Goal: Information Seeking & Learning: Learn about a topic

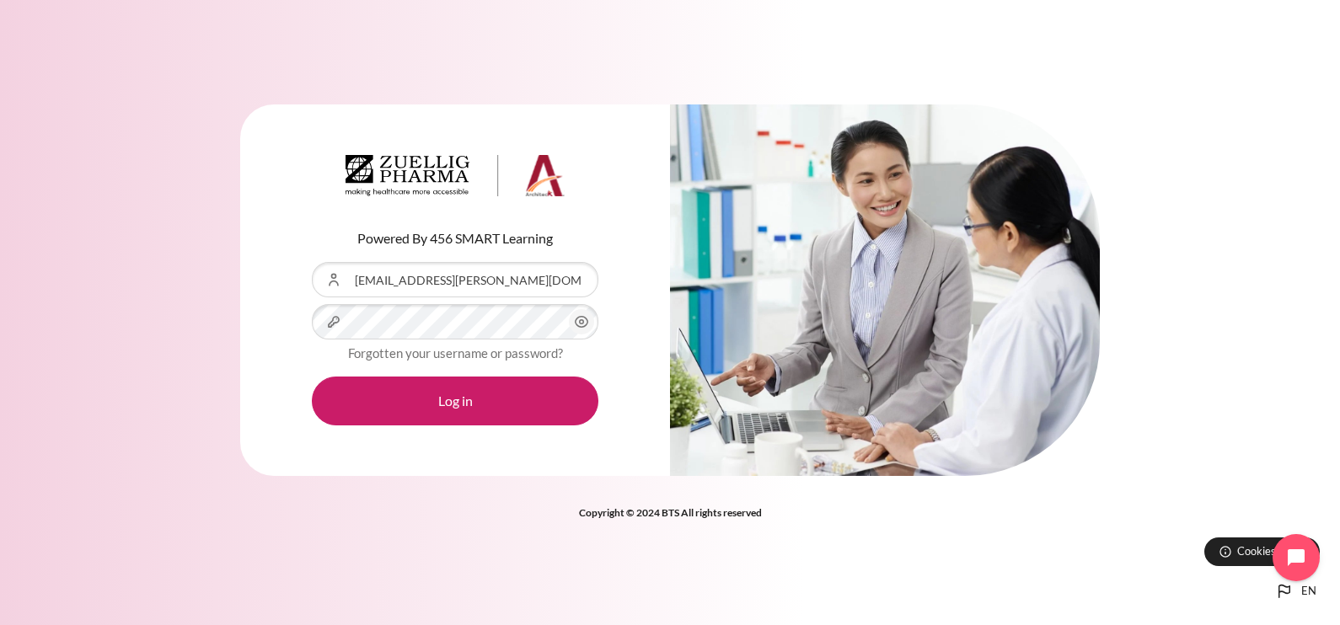
click at [312, 377] on button "Log in" at bounding box center [455, 401] width 287 height 49
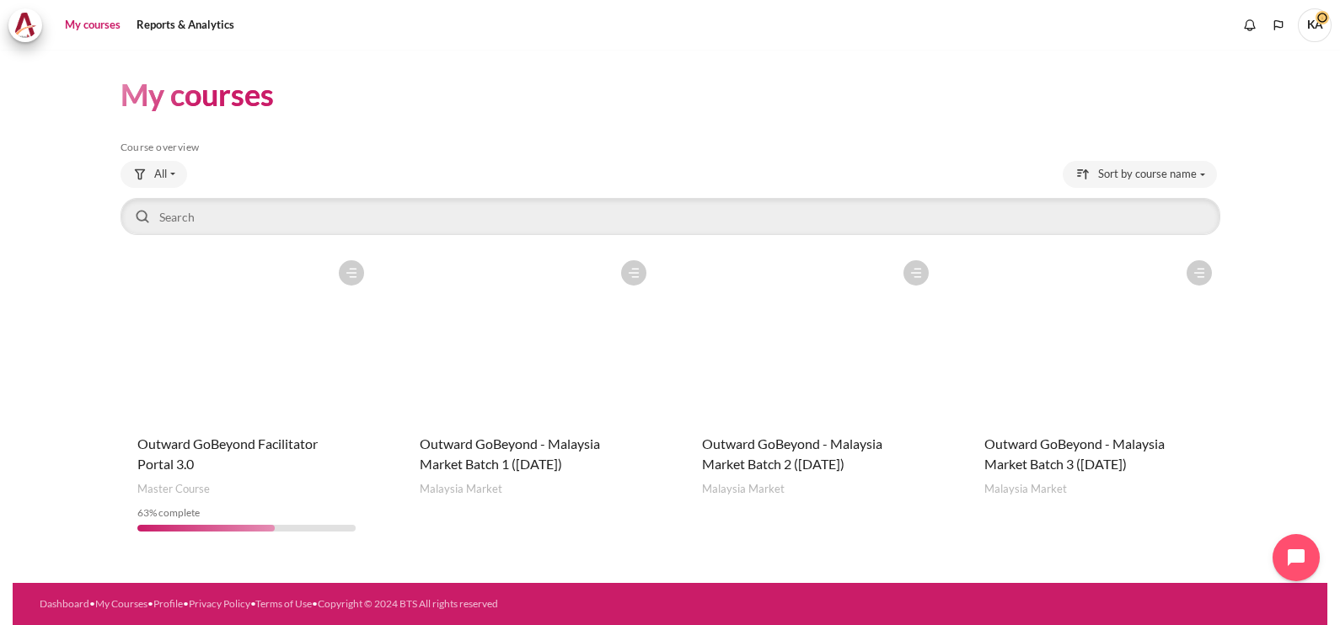
click at [276, 365] on figure "Content" at bounding box center [247, 336] width 252 height 169
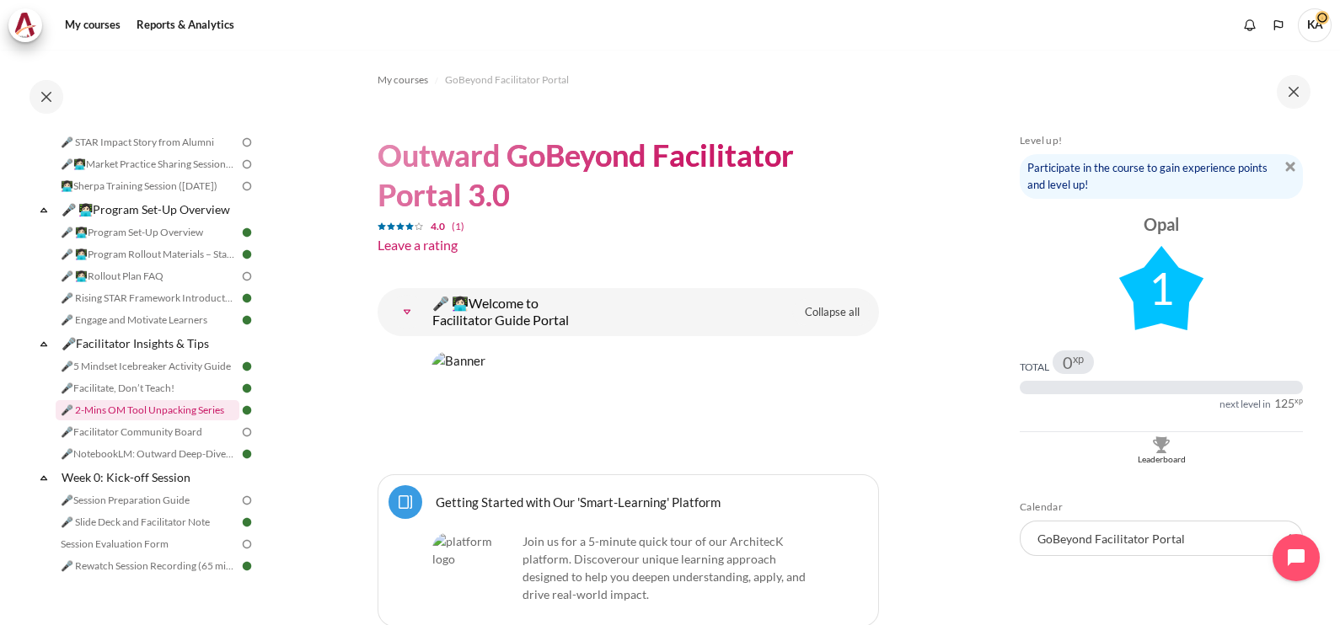
scroll to position [316, 0]
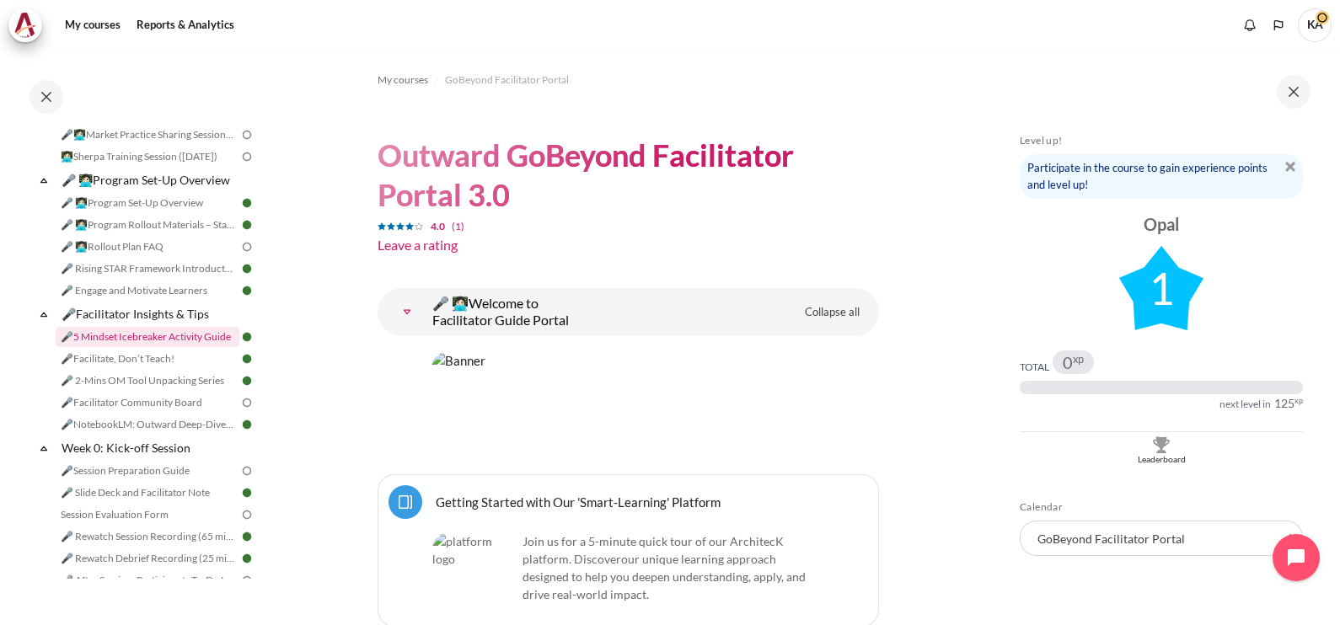
click at [157, 347] on link "🎤5 Mindset Icebreaker Activity Guide" at bounding box center [148, 337] width 184 height 20
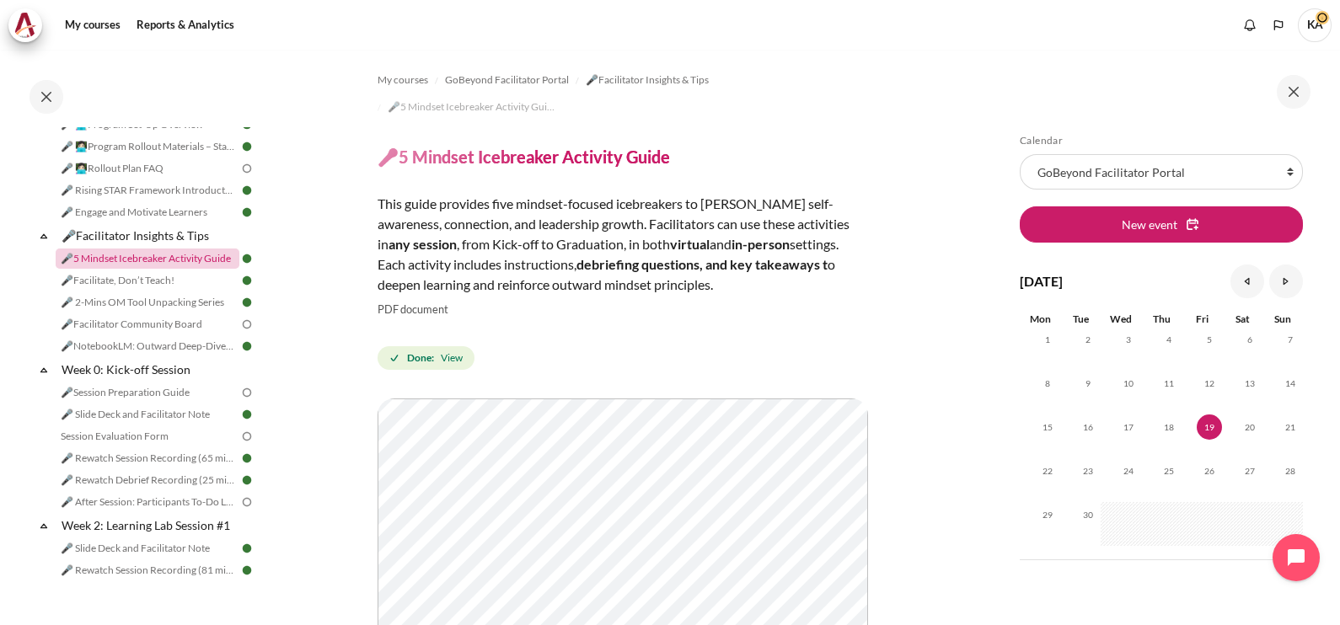
scroll to position [421, 0]
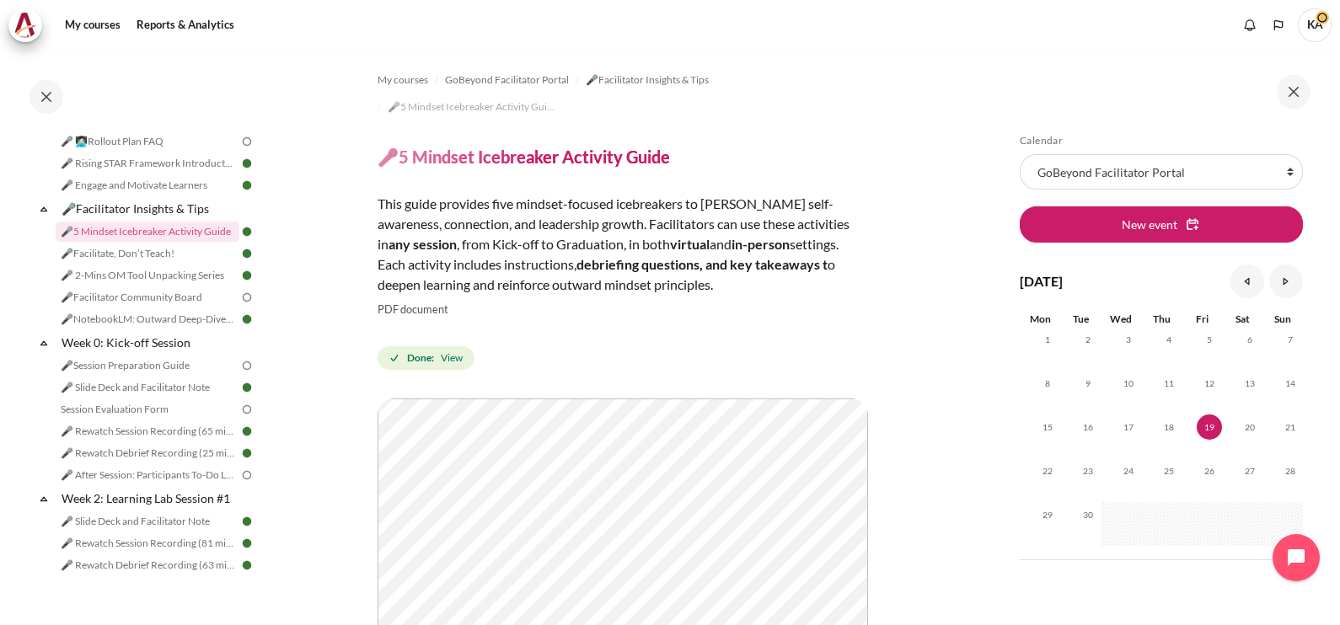
click at [920, 532] on section "My courses GoBeyond Facilitator Portal 🎤Facilitator Insights & Tips 🎤5 Mindset …" at bounding box center [628, 526] width 717 height 953
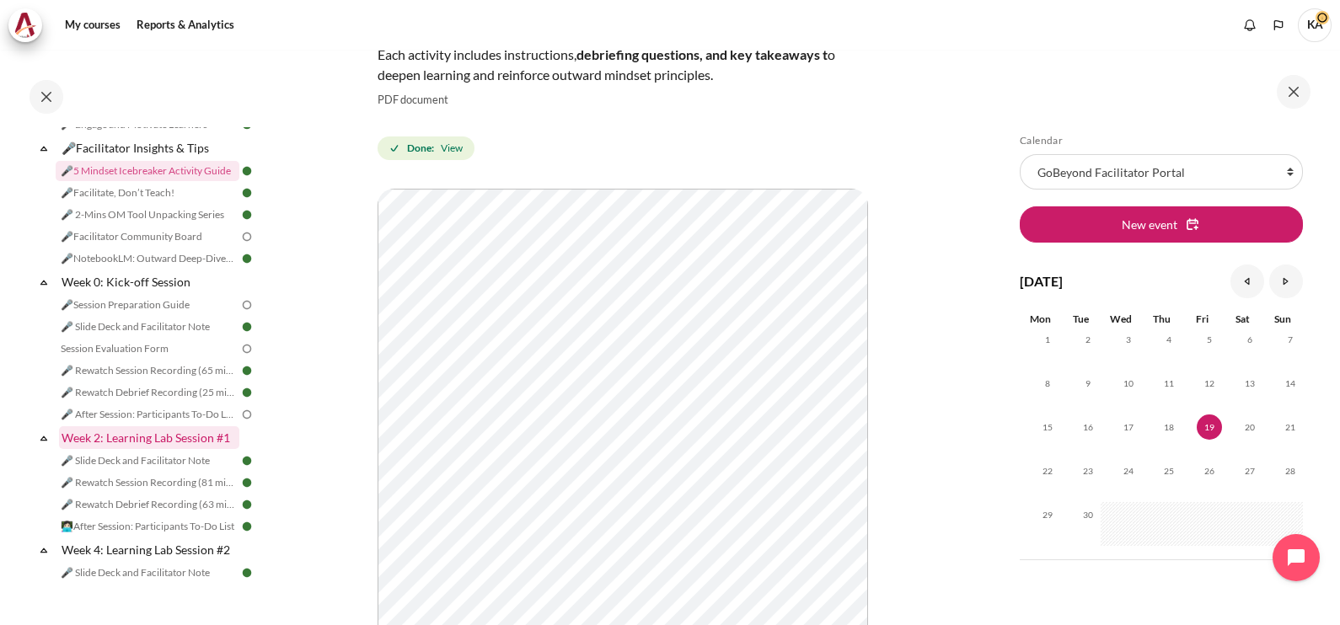
scroll to position [527, 0]
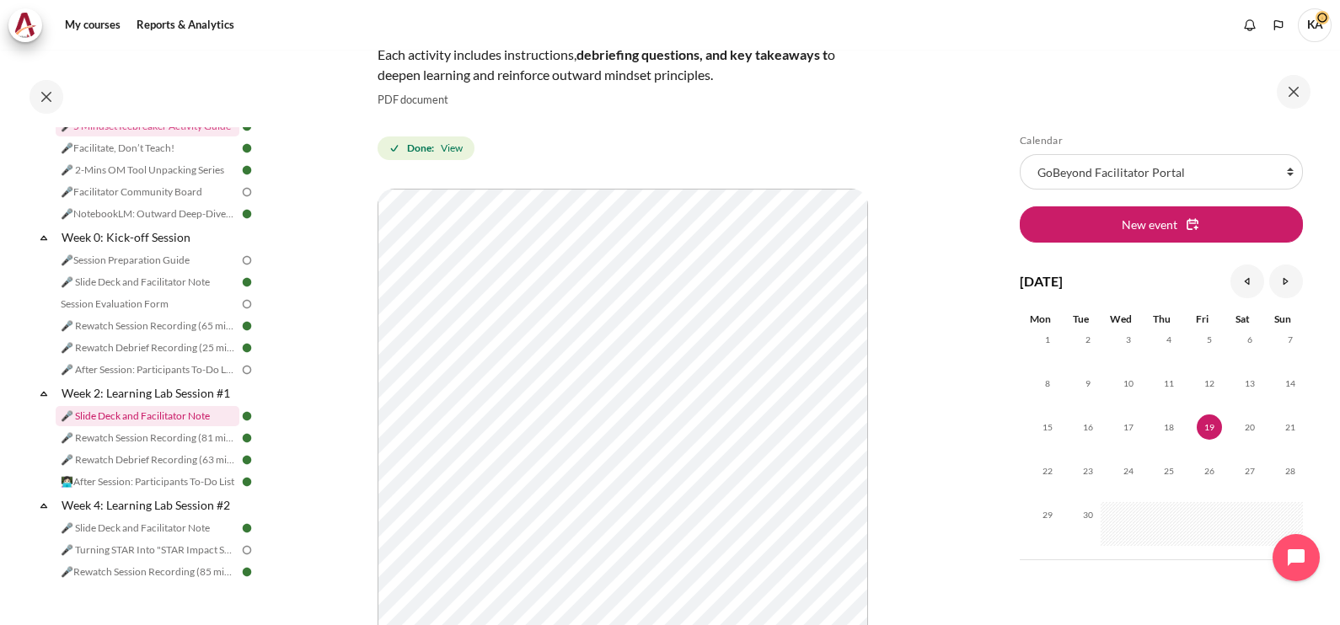
click at [162, 427] on link "🎤 Slide Deck and Facilitator Note" at bounding box center [148, 416] width 184 height 20
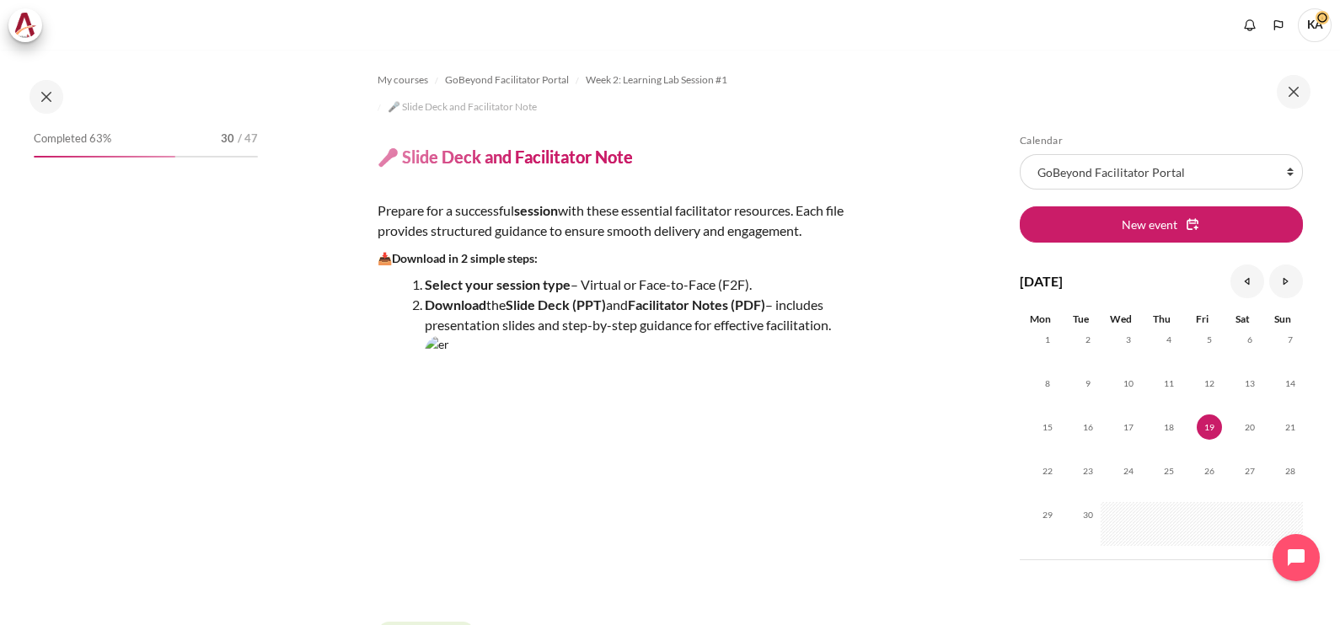
scroll to position [624, 0]
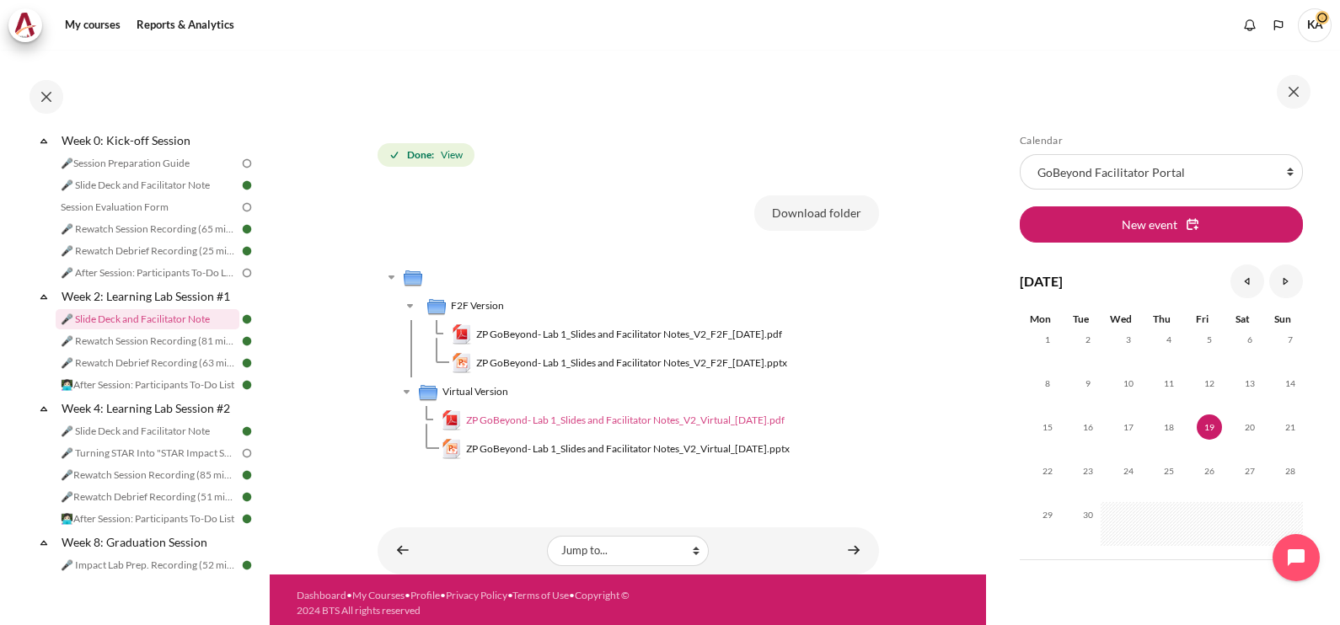
click at [670, 417] on span "ZP GoBeyond- Lab 1_Slides and Facilitator Notes_V2_Virtual_[DATE].pdf" at bounding box center [625, 420] width 319 height 15
